Goal: Task Accomplishment & Management: Manage account settings

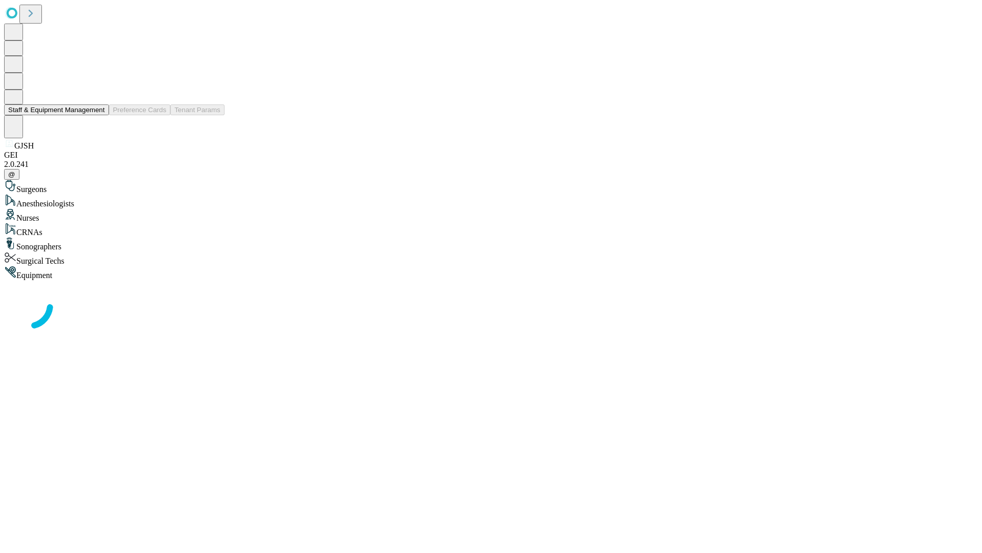
click at [98, 115] on button "Staff & Equipment Management" at bounding box center [56, 109] width 105 height 11
